Goal: Information Seeking & Learning: Learn about a topic

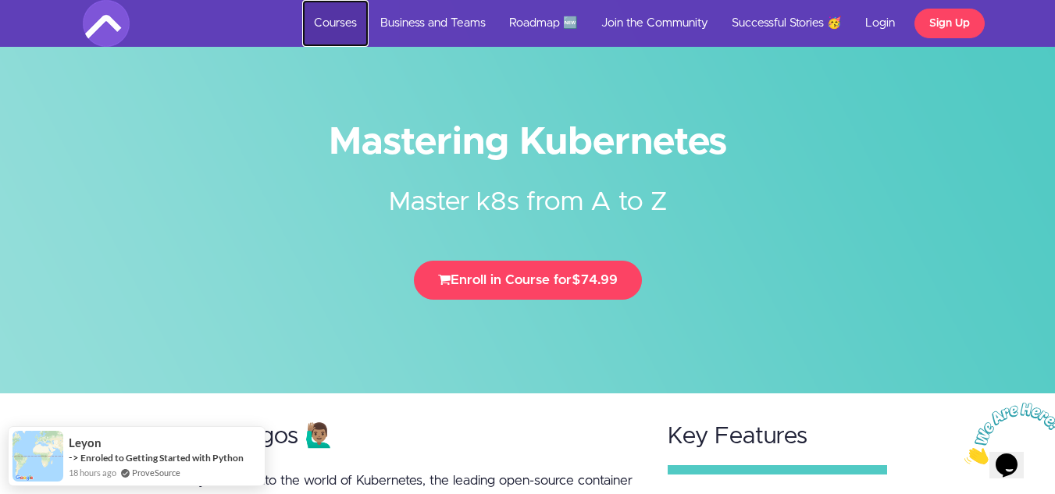
click at [333, 27] on link "Courses" at bounding box center [335, 23] width 66 height 47
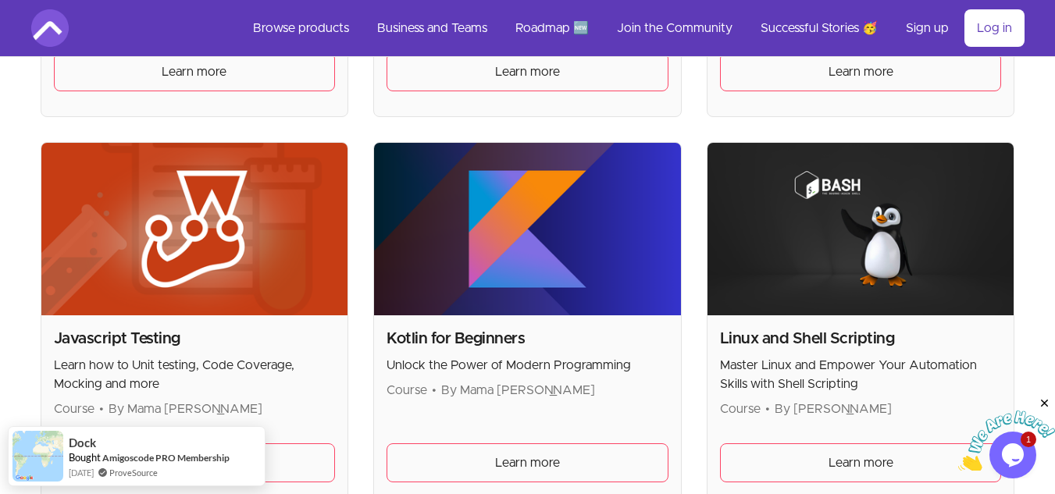
scroll to position [2241, 0]
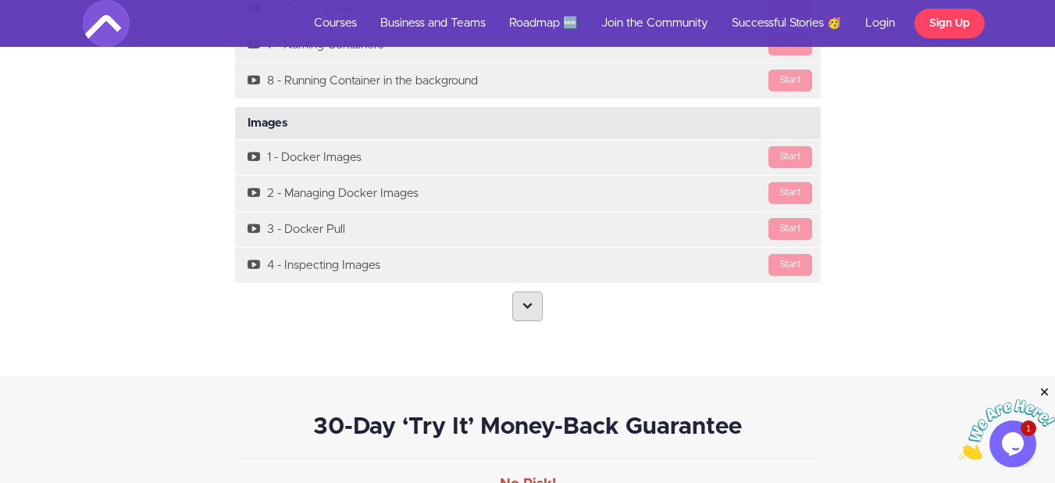
scroll to position [4446, 0]
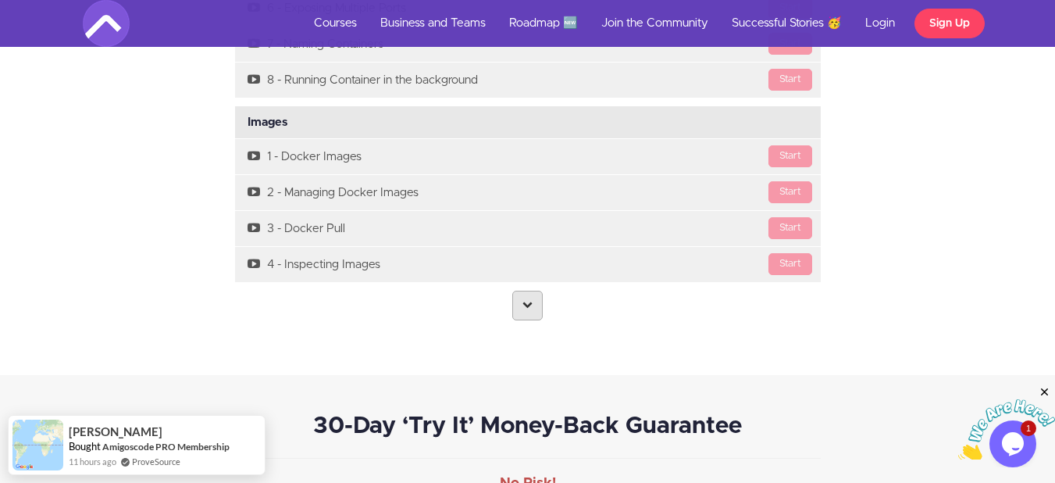
click at [529, 298] on link at bounding box center [527, 305] width 30 height 30
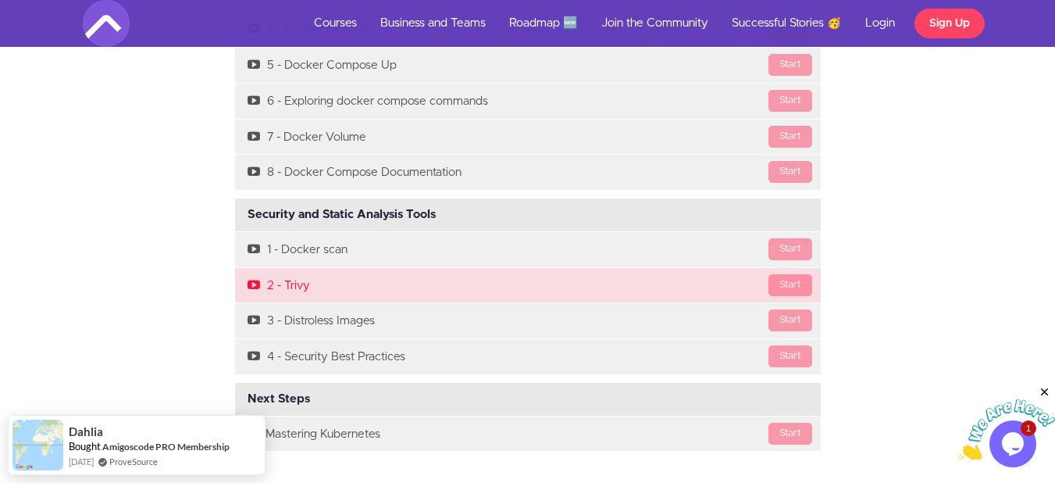
scroll to position [6405, 0]
